Goal: Obtain resource: Download file/media

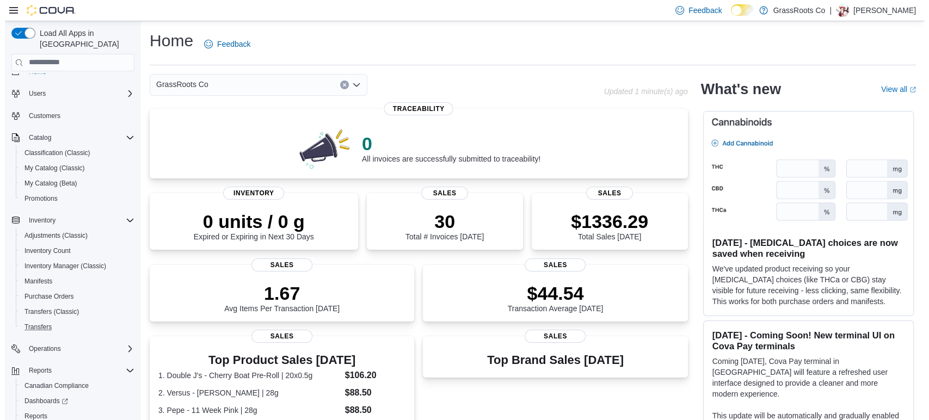
scroll to position [57, 0]
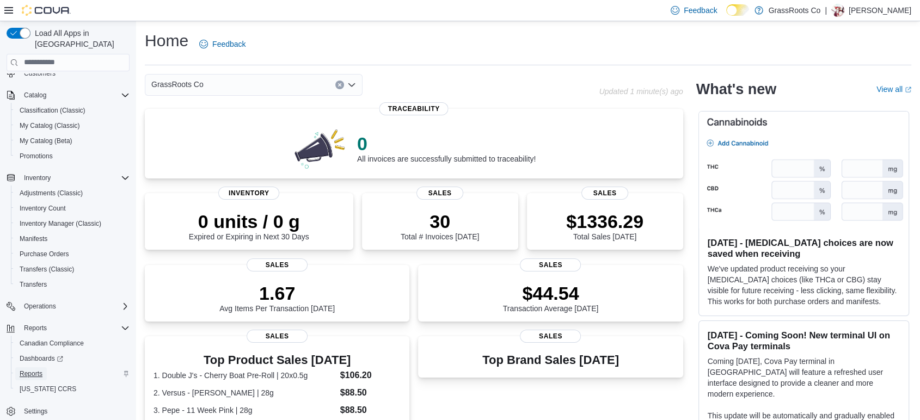
click at [41, 370] on span "Reports" at bounding box center [31, 374] width 23 height 9
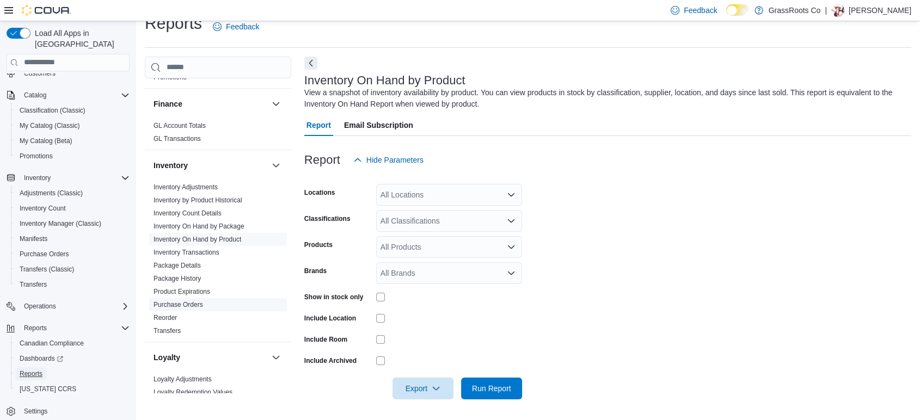
scroll to position [363, 0]
click at [167, 310] on link "Reorder" at bounding box center [165, 314] width 23 height 8
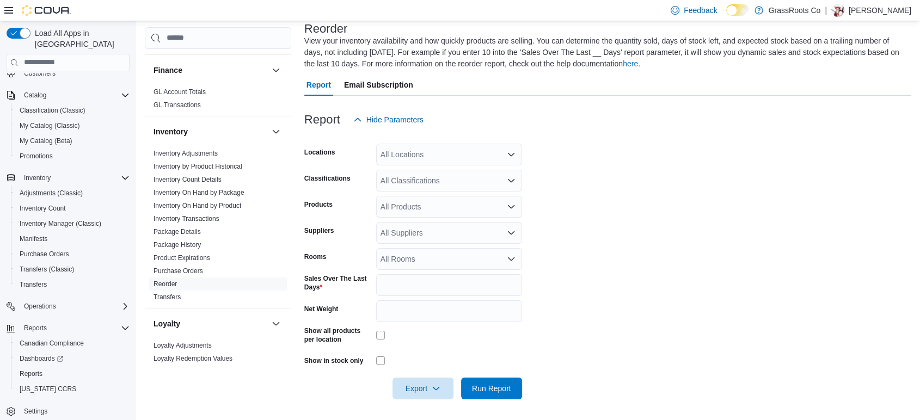
scroll to position [70, 0]
click at [422, 386] on span "Export" at bounding box center [423, 388] width 48 height 22
click at [415, 323] on span "Export to Excel" at bounding box center [424, 322] width 49 height 9
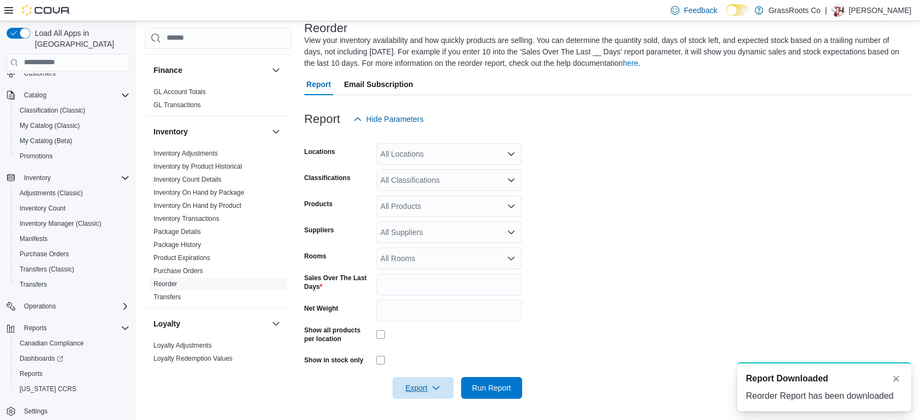
scroll to position [0, 0]
